Goal: Register for event/course

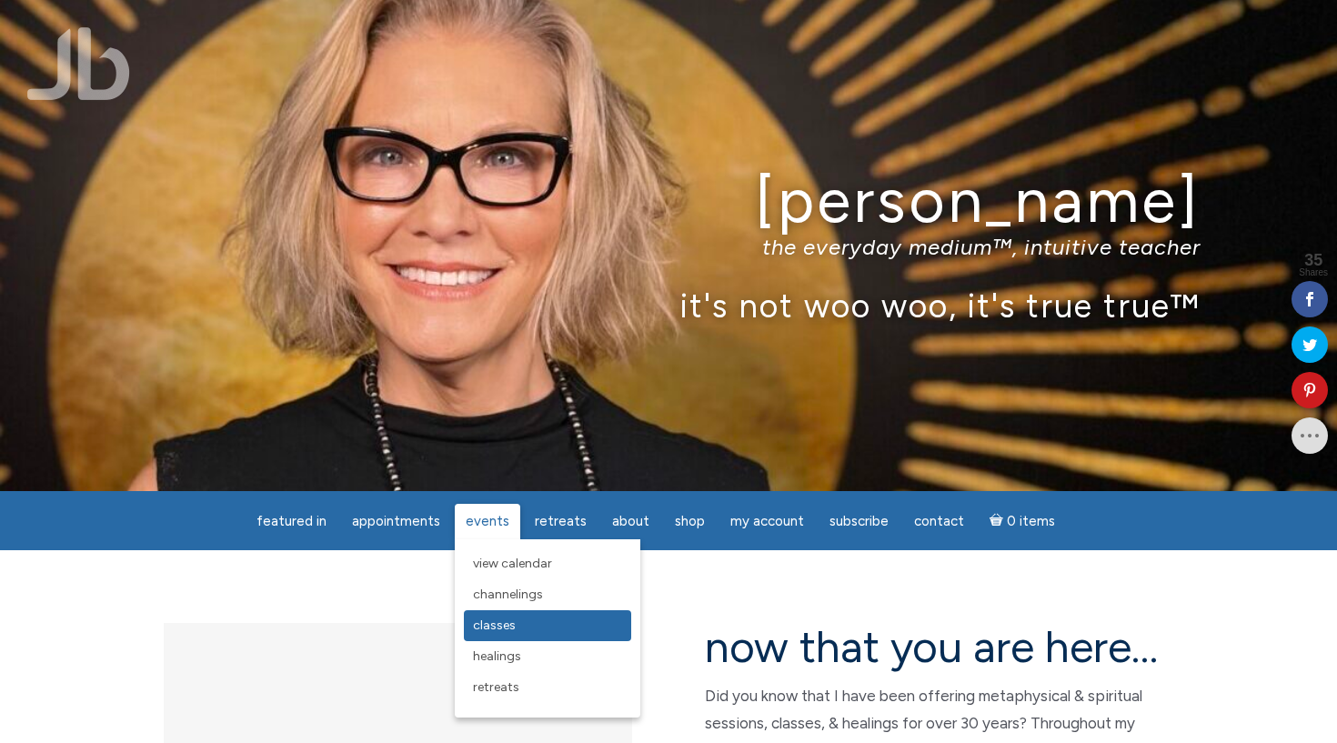
click at [488, 620] on span "Classes" at bounding box center [494, 625] width 43 height 15
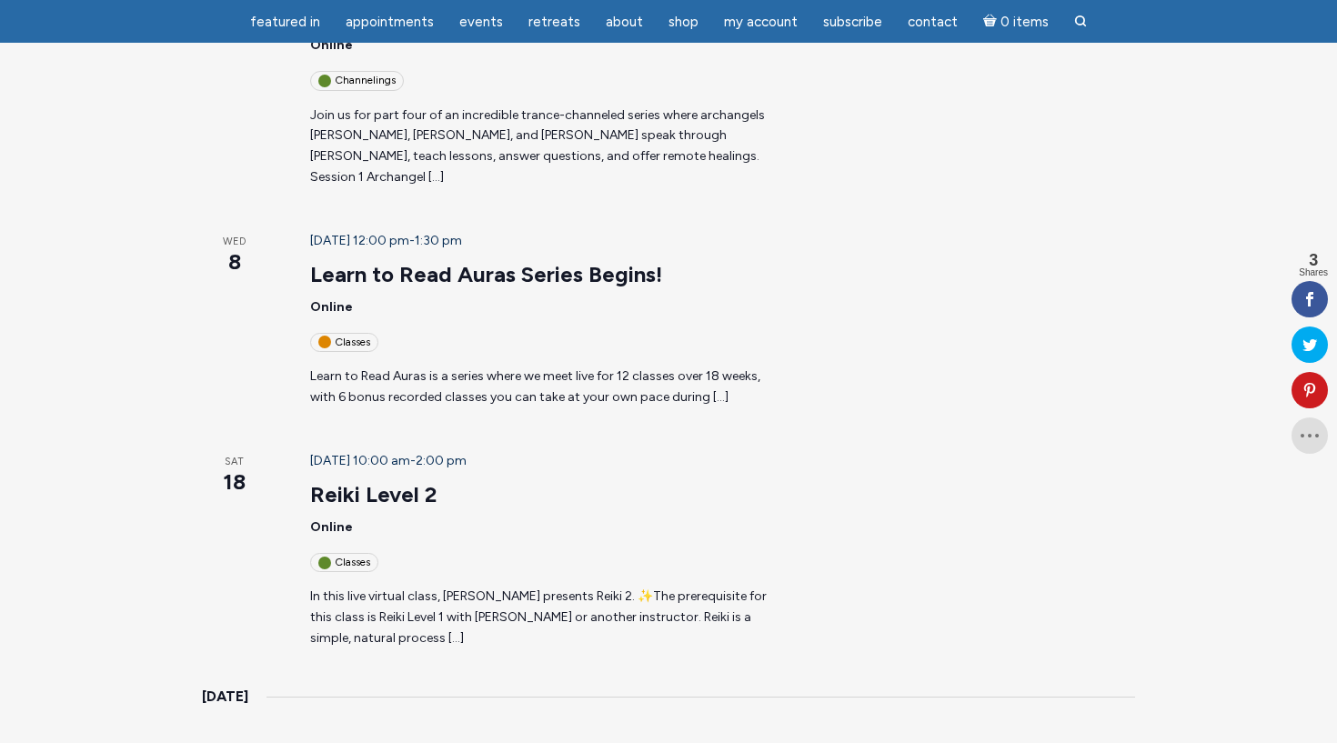
scroll to position [778, 0]
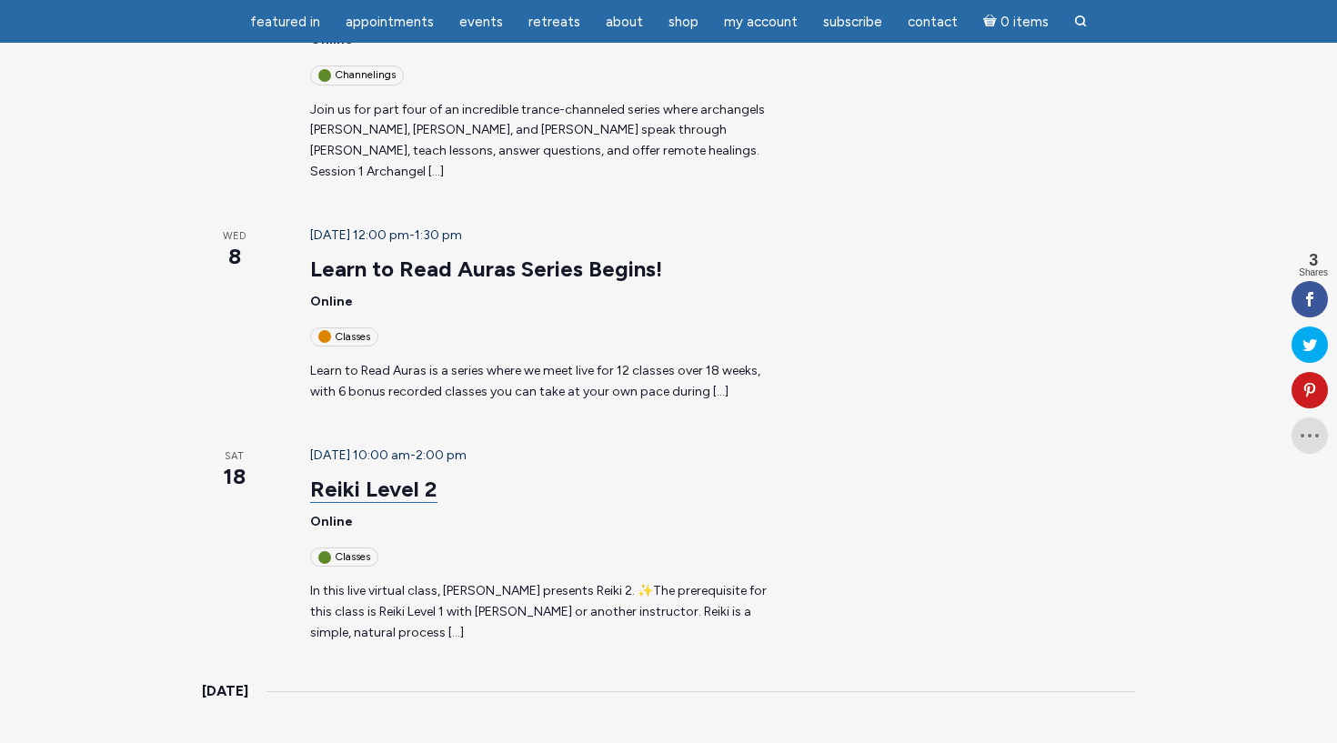
click at [367, 476] on link "Reiki Level 2" at bounding box center [373, 489] width 127 height 27
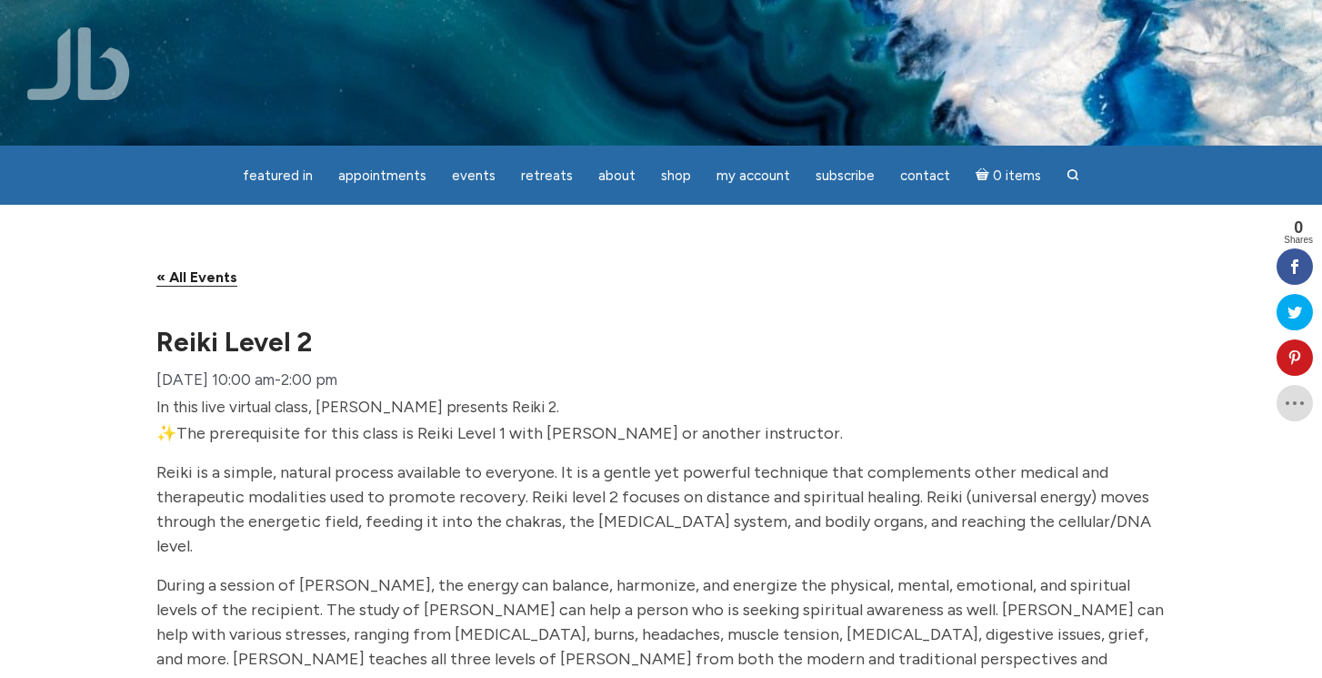
click at [196, 286] on link "« All Events" at bounding box center [196, 277] width 81 height 18
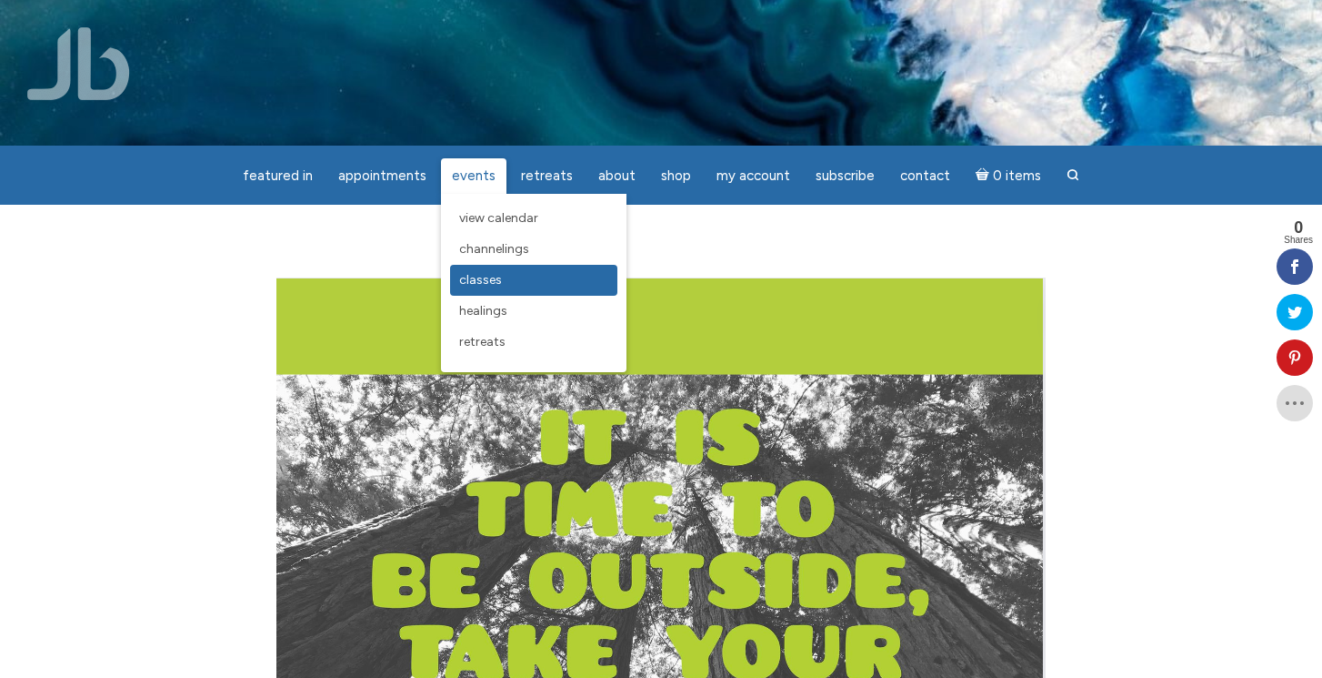
click at [478, 288] on link "Classes" at bounding box center [533, 280] width 167 height 31
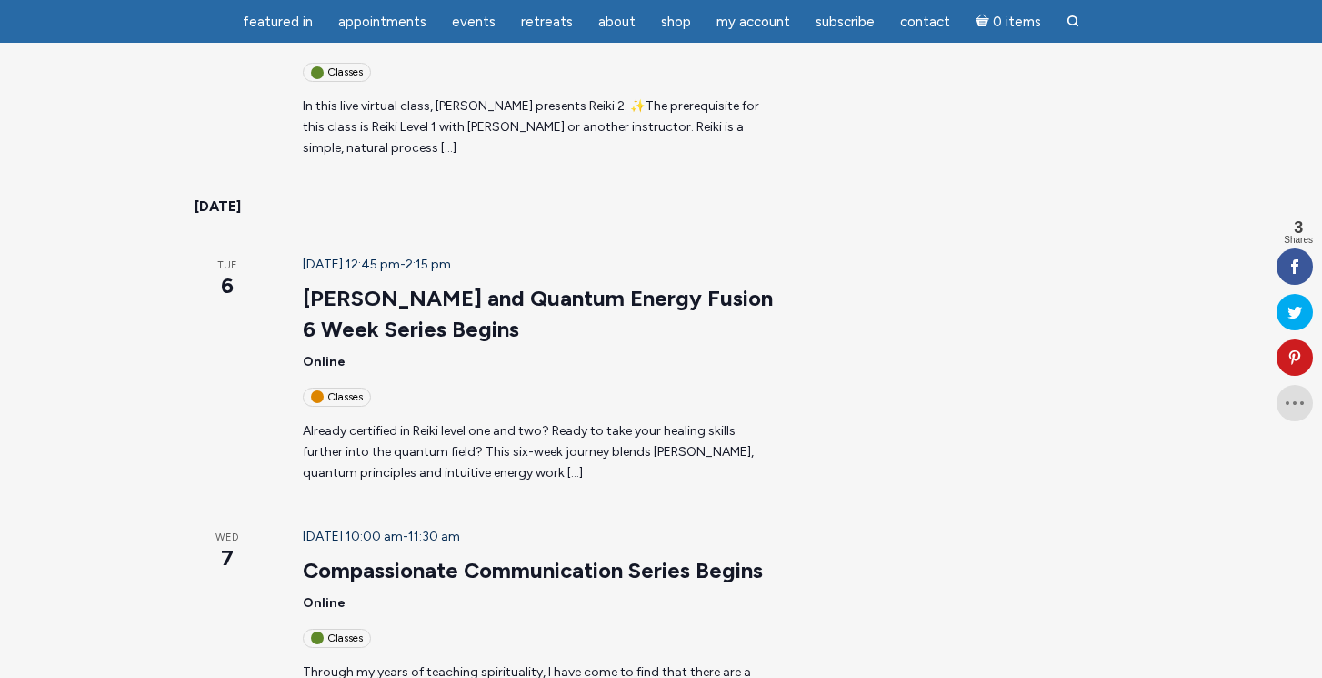
scroll to position [1423, 0]
